Goal: Information Seeking & Learning: Learn about a topic

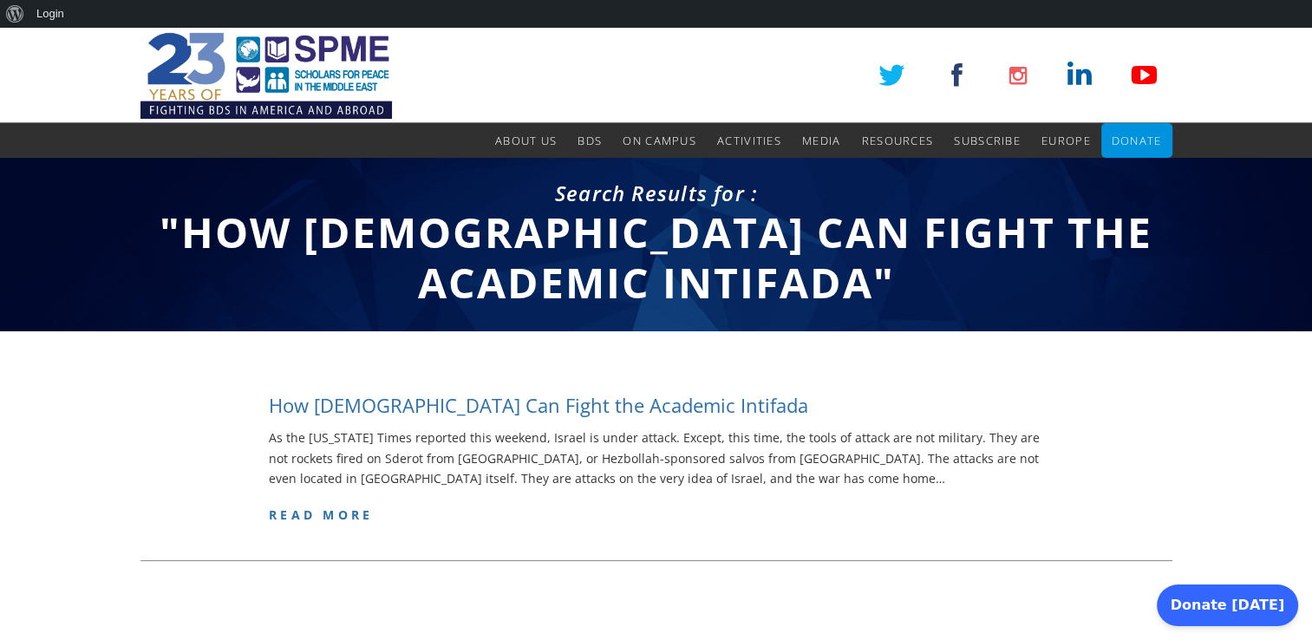
click at [721, 398] on h4 "How [DEMOGRAPHIC_DATA] Can Fight the Academic Intifada" at bounding box center [538, 405] width 539 height 27
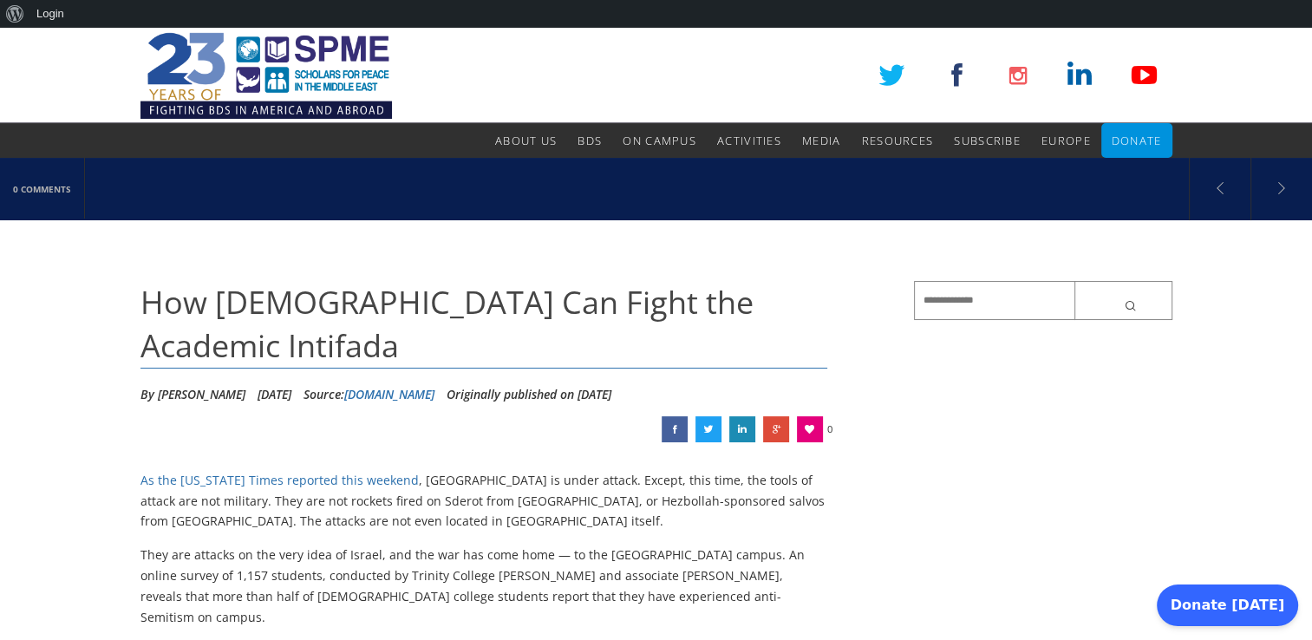
drag, startPoint x: 546, startPoint y: 554, endPoint x: 541, endPoint y: 611, distance: 56.5
click at [541, 611] on p "They are attacks on the very idea of Israel, and the war has come home — to the…" at bounding box center [484, 586] width 688 height 82
copy p "— to the [GEOGRAPHIC_DATA] campus. An online survey of 1,157 students, conducte…"
